Goal: Information Seeking & Learning: Check status

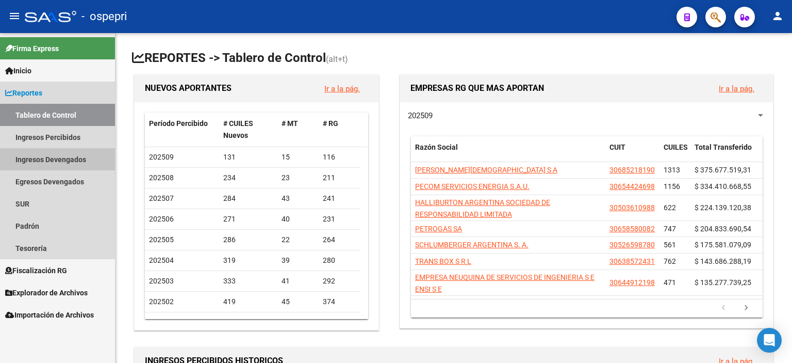
click at [35, 156] on link "Ingresos Devengados" at bounding box center [57, 159] width 115 height 22
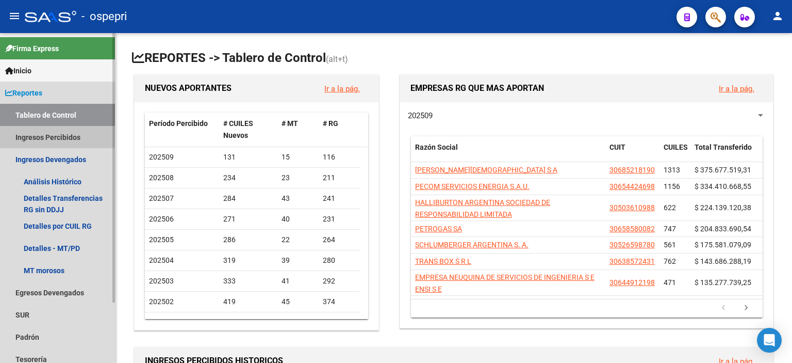
click at [50, 144] on link "Ingresos Percibidos" at bounding box center [57, 137] width 115 height 22
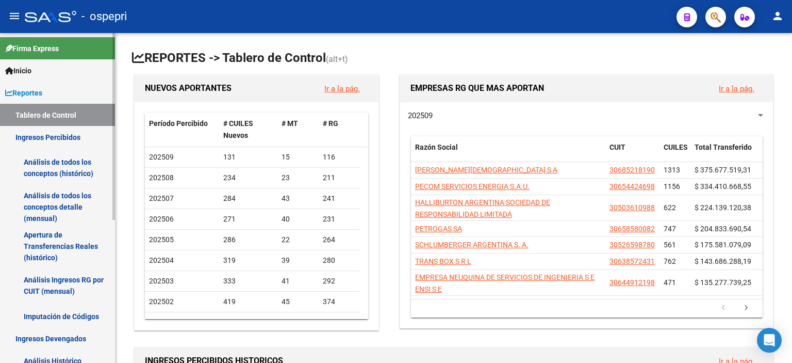
click at [65, 272] on link "Análisis Ingresos RG por CUIT (mensual)" at bounding box center [57, 285] width 115 height 39
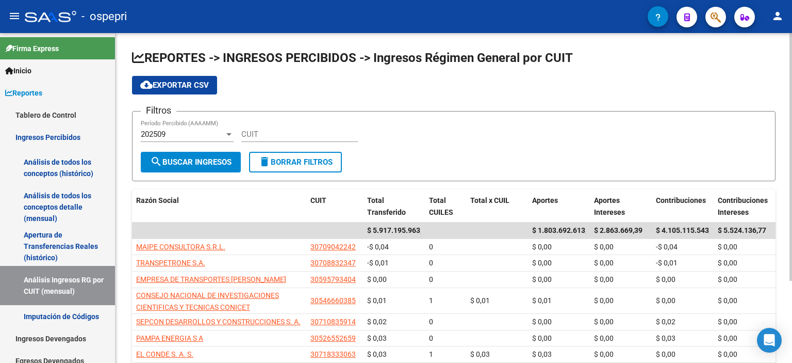
click at [417, 142] on div "Filtros 202509 Período Percibido (AAAAMM) CUIT" at bounding box center [454, 136] width 626 height 32
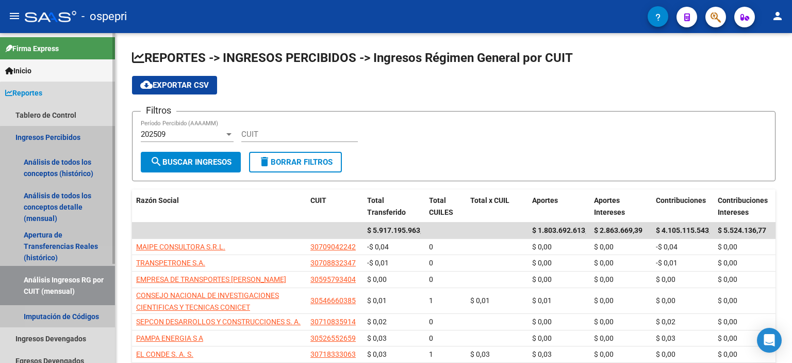
click at [61, 282] on link "Análisis Ingresos RG por CUIT (mensual)" at bounding box center [57, 285] width 115 height 39
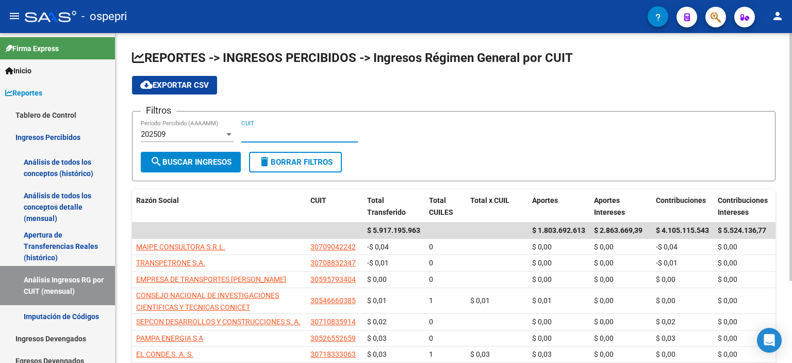
click at [248, 131] on input "CUIT" at bounding box center [299, 133] width 117 height 9
paste input "30-71613555-8"
type input "30-71613555-8"
click at [188, 158] on span "search Buscar Ingresos" at bounding box center [190, 161] width 81 height 9
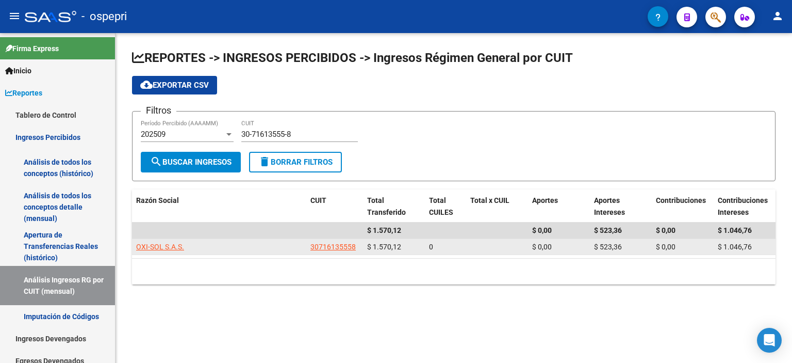
click at [320, 251] on app-link-go-to "30716135558" at bounding box center [332, 247] width 45 height 12
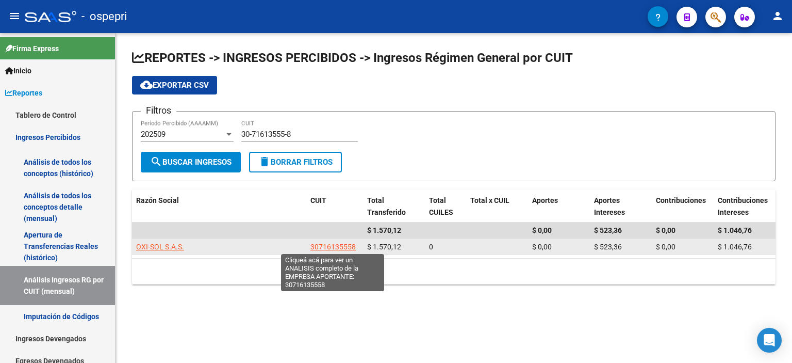
click at [321, 243] on span "30716135558" at bounding box center [332, 246] width 45 height 8
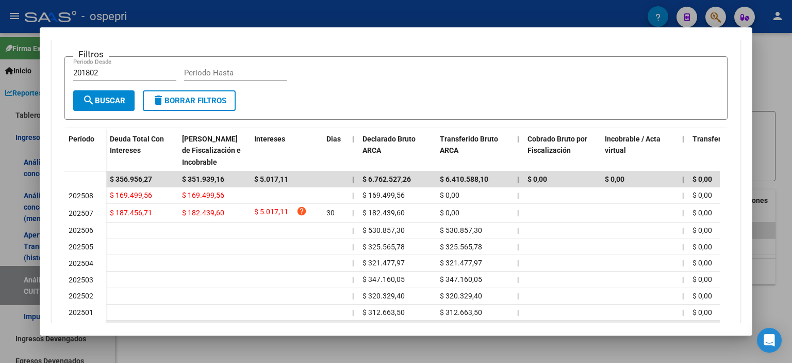
scroll to position [258, 0]
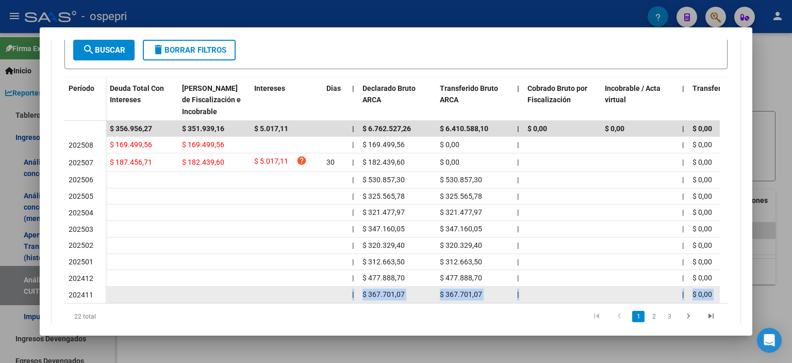
drag, startPoint x: 334, startPoint y: 301, endPoint x: 450, endPoint y: 302, distance: 116.5
click at [452, 302] on datatable-body "$ 356.956,27 $ 351.939,16 $ 5.017,11 | $ 6.762.527,26 $ 6.410.588,10 | $ 0,00 $…" at bounding box center [391, 212] width 655 height 182
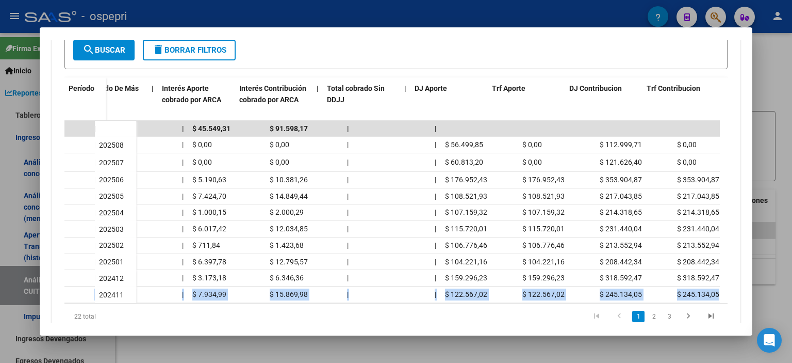
scroll to position [0, 618]
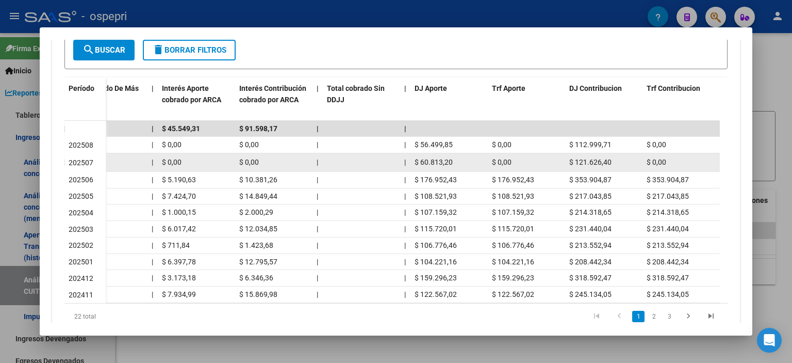
click at [615, 169] on datatable-body-cell "$ 121.626,40" at bounding box center [603, 162] width 77 height 18
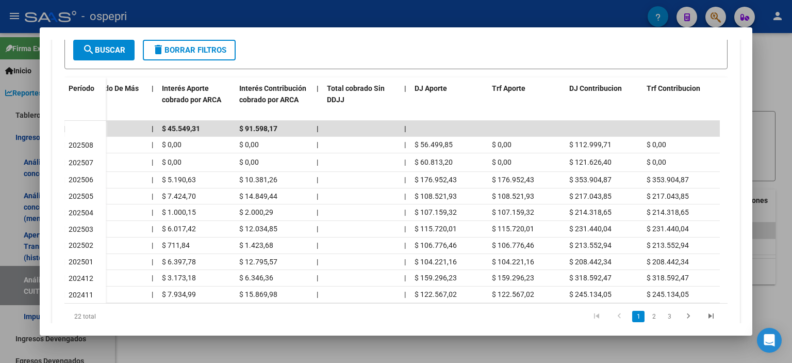
click at [759, 44] on div at bounding box center [396, 181] width 792 height 363
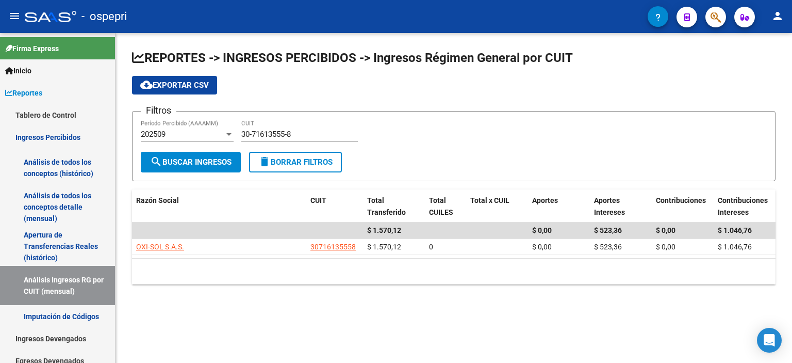
click at [474, 146] on div "Filtros 202509 Período Percibido (AAAAMM) 30-71613555-8 CUIT" at bounding box center [454, 136] width 626 height 32
click at [376, 160] on form "Filtros 202509 Período Percibido (AAAAMM) 30-71613555-8 CUIT search Buscar Ingr…" at bounding box center [454, 146] width 644 height 70
click at [508, 144] on div "Filtros 202509 Período Percibido (AAAAMM) 30-71613555-8 CUIT" at bounding box center [454, 136] width 626 height 32
drag, startPoint x: 459, startPoint y: 284, endPoint x: 405, endPoint y: 277, distance: 54.0
click at [459, 284] on div "REPORTES -> INGRESOS PERCIBIDOS -> Ingresos Régimen General por CUIT cloud_down…" at bounding box center [454, 175] width 677 height 284
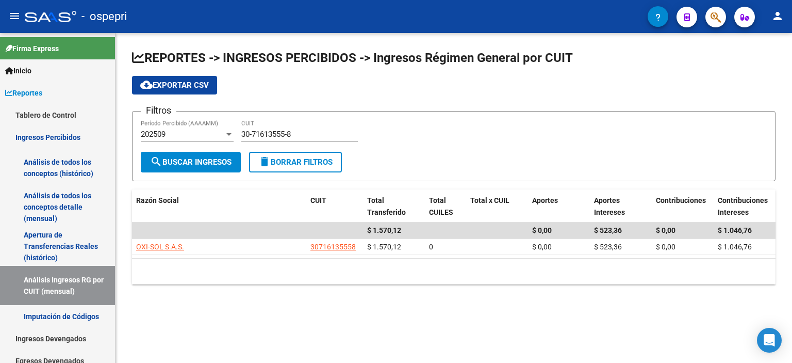
click at [495, 144] on div "Filtros 202509 Período Percibido (AAAAMM) 30-71613555-8 CUIT" at bounding box center [454, 136] width 626 height 32
